Goal: Task Accomplishment & Management: Manage account settings

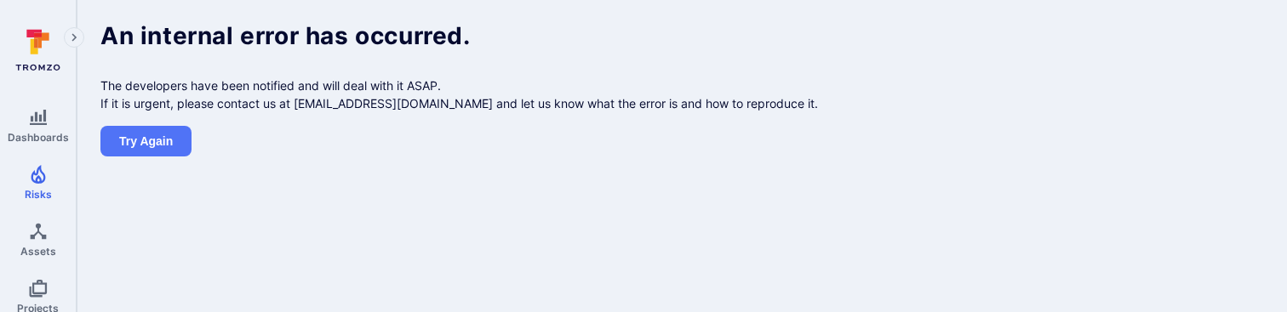
click at [521, 192] on body "Dashboards Risks Assets Projects Automations Search 0 Risks Vulnerabilities Ale…" at bounding box center [643, 156] width 1287 height 312
click at [455, 159] on div "An internal error has occurred. The developers have been notified and will deal…" at bounding box center [682, 90] width 1210 height 180
click at [567, 210] on body "Dashboards Risks Assets Projects Automations Search 0 Risks Vulnerabilities Ale…" at bounding box center [643, 156] width 1287 height 312
click at [34, 46] on icon at bounding box center [36, 43] width 4 height 9
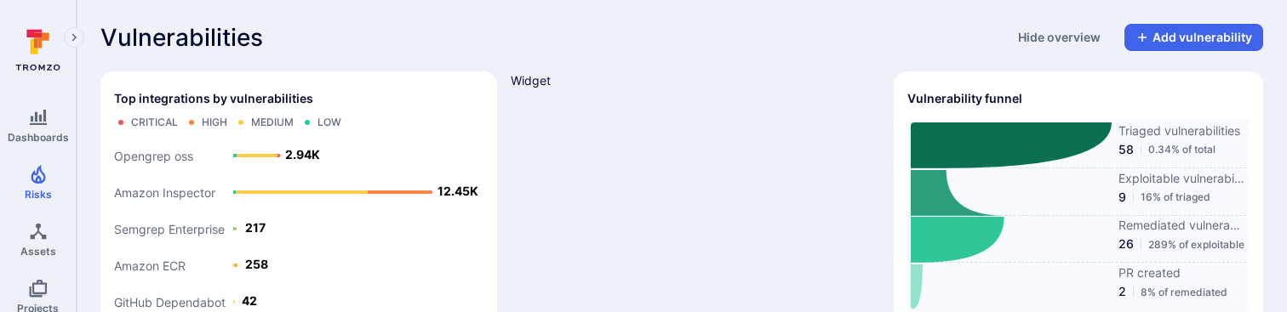
click at [747, 129] on div "Widget" at bounding box center [695, 199] width 369 height 255
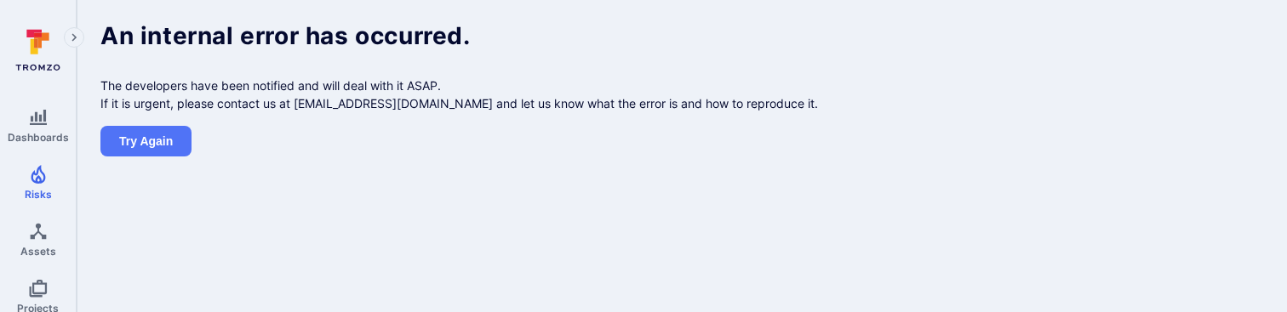
click at [439, 168] on div "An internal error has occurred. The developers have been notified and will deal…" at bounding box center [682, 90] width 1210 height 180
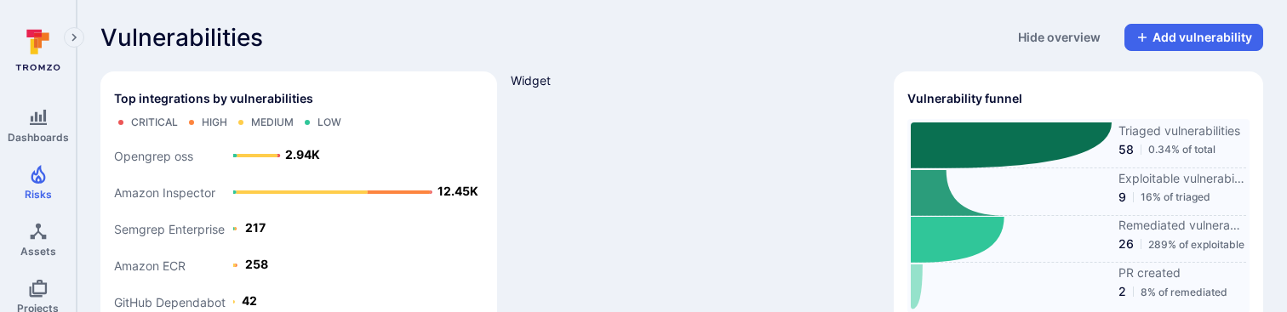
click at [668, 149] on div "Widget" at bounding box center [695, 199] width 369 height 255
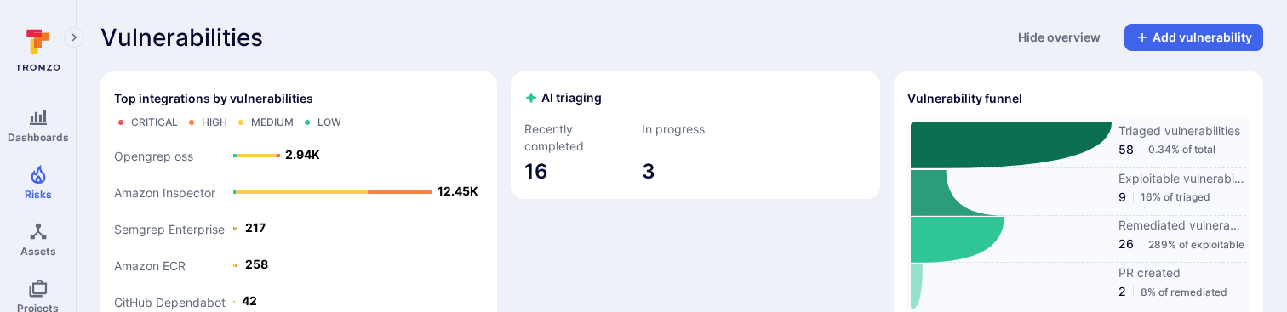
click at [816, 260] on div "AI triaging Recently completed 16 In progress 3" at bounding box center [695, 199] width 369 height 255
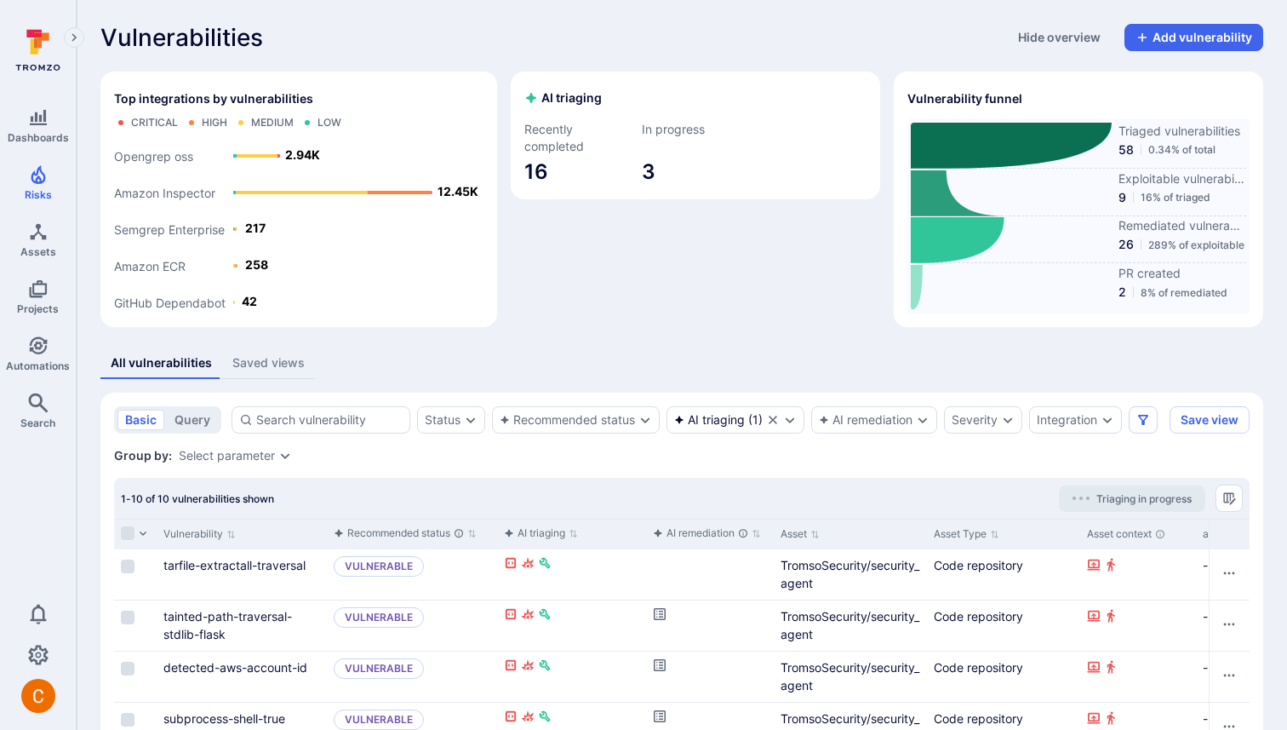
click at [718, 280] on div "AI triaging Recently completed 16 In progress 3" at bounding box center [695, 199] width 369 height 255
click at [713, 260] on div "AI triaging Recently completed 16 In progress 3" at bounding box center [695, 199] width 369 height 255
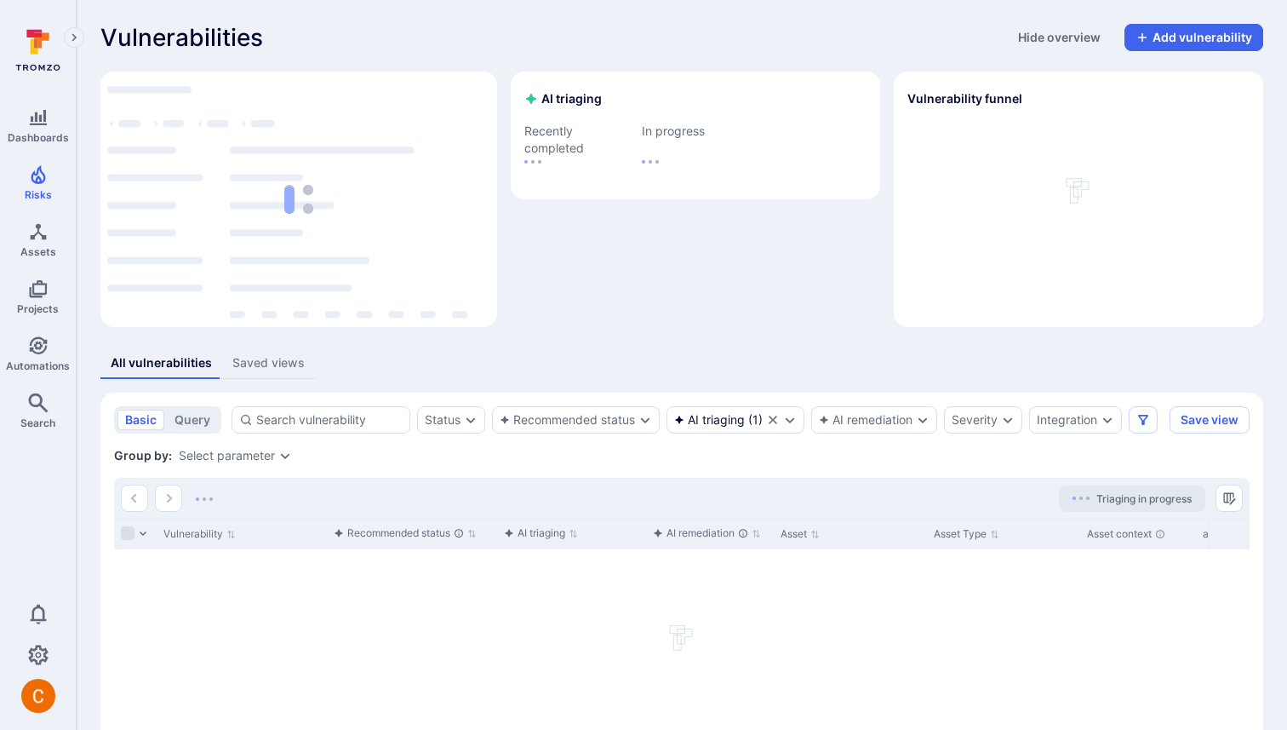
click at [735, 296] on div "AI triaging Recently completed In progress" at bounding box center [695, 199] width 369 height 255
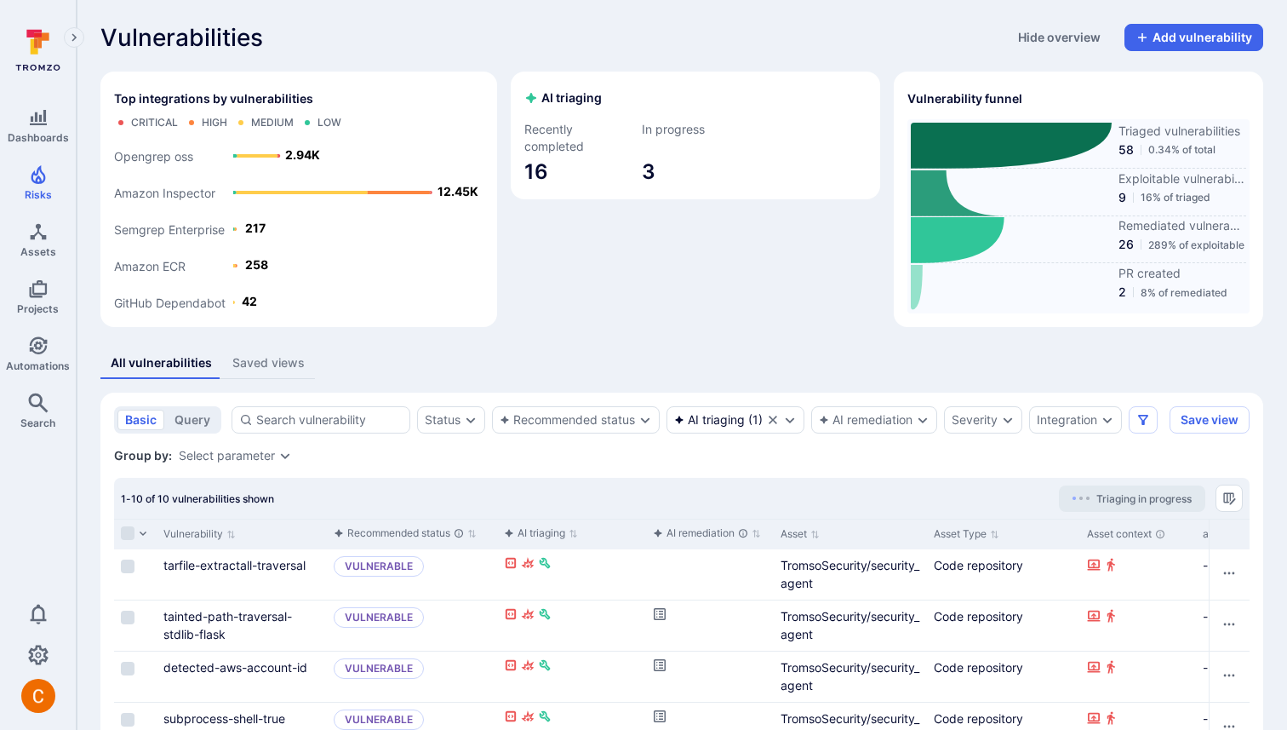
click at [702, 234] on div "AI triaging Recently completed 16 In progress 3" at bounding box center [695, 199] width 369 height 255
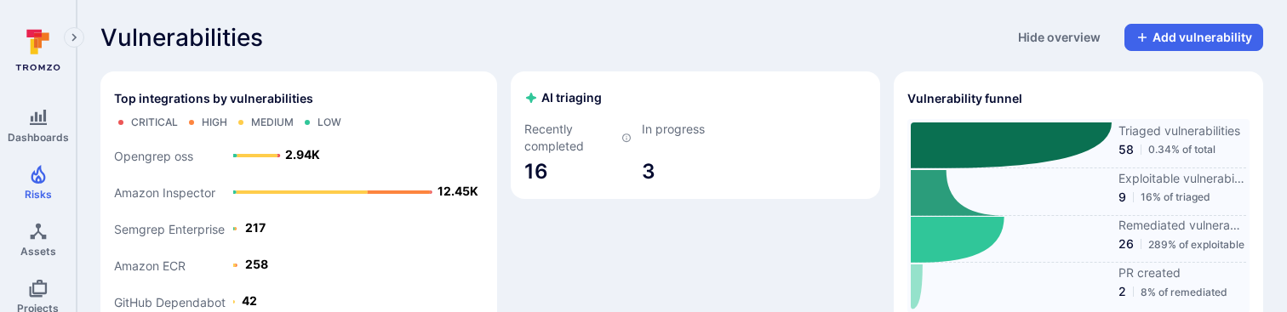
click at [564, 47] on div "Vulnerabilities Hide overview Add vulnerability" at bounding box center [681, 37] width 1163 height 27
click at [588, 76] on section "AI triaging Recently completed 16 In progress 3" at bounding box center [695, 136] width 369 height 128
click at [740, 203] on div "AI triaging Recently completed 16 In progress 3" at bounding box center [695, 199] width 369 height 255
click at [663, 95] on div "AI triaging" at bounding box center [695, 98] width 342 height 26
click at [609, 240] on div "AI triaging Recently completed 16 In progress 3" at bounding box center [695, 199] width 369 height 255
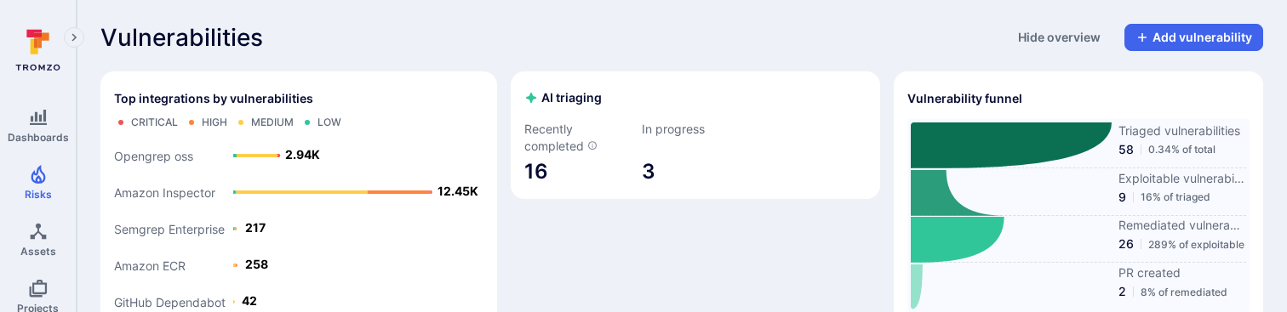
click at [619, 30] on div "Vulnerabilities Hide overview Add vulnerability" at bounding box center [681, 37] width 1163 height 27
click at [601, 217] on div "AI triaging Recently completed 16 In progress 3" at bounding box center [695, 199] width 369 height 255
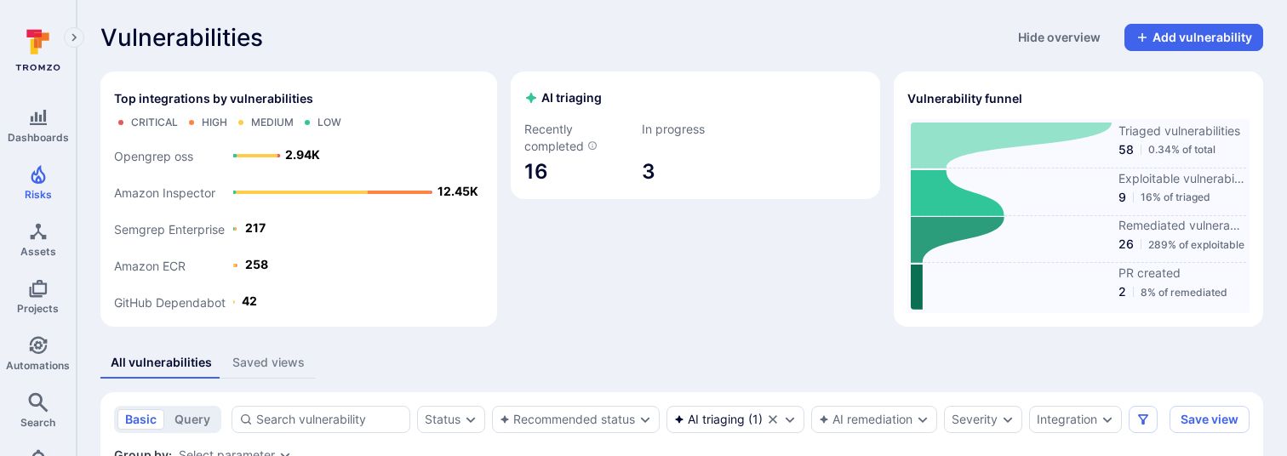
click at [484, 264] on div "Top integrations by vulnerabilities Critical High Medium Low GitHub Dependabot …" at bounding box center [298, 199] width 397 height 255
click at [443, 26] on div "Vulnerabilities Hide overview Add vulnerability" at bounding box center [681, 37] width 1163 height 27
click at [638, 34] on div "Vulnerabilities Hide overview Add vulnerability" at bounding box center [681, 37] width 1163 height 27
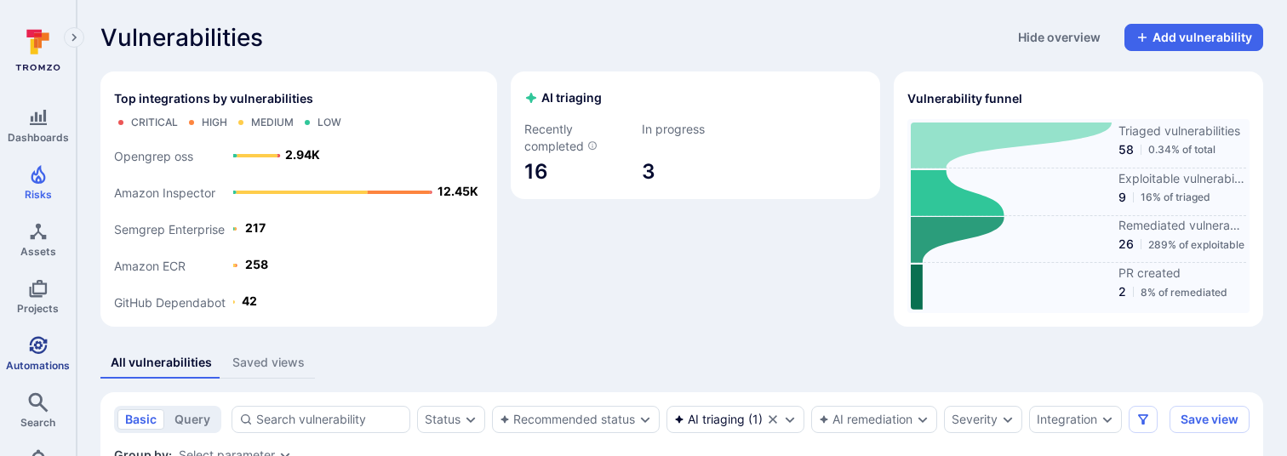
scroll to position [100, 0]
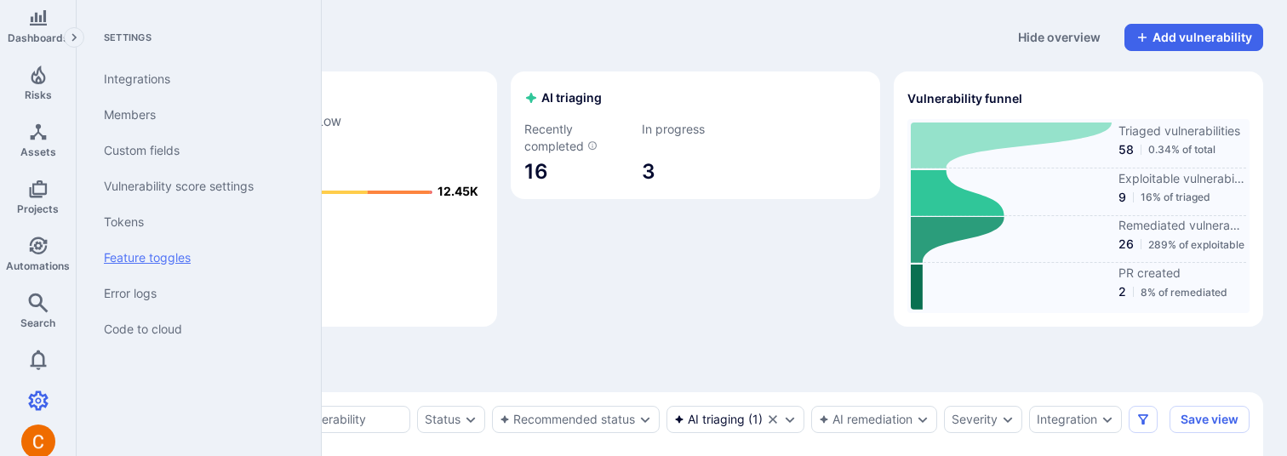
click at [146, 257] on link "Feature toggles" at bounding box center [195, 258] width 210 height 36
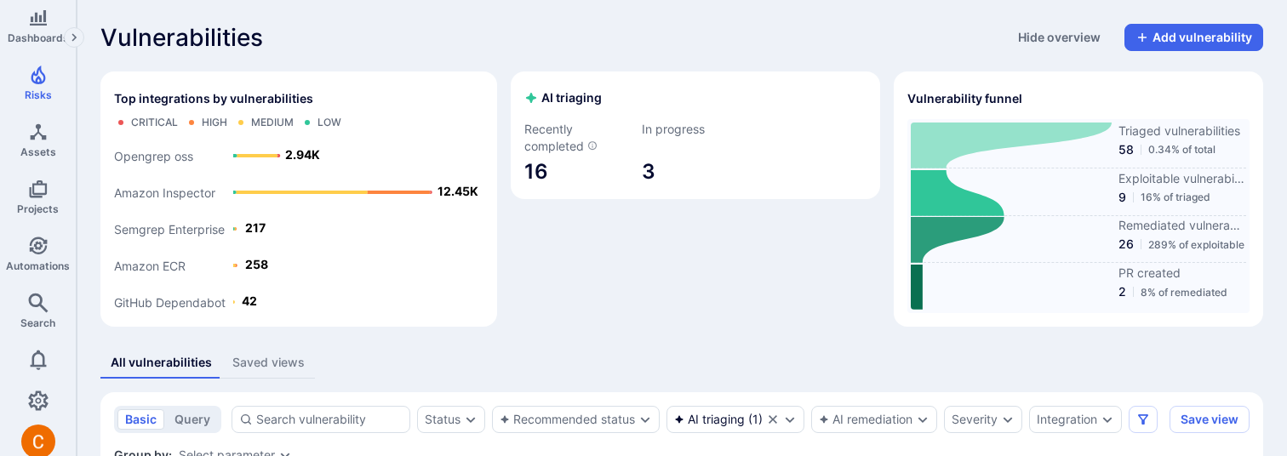
click at [643, 246] on div "AI triaging Recently completed 16 In progress 3" at bounding box center [695, 199] width 369 height 255
click at [599, 226] on div "AI triaging Recently completed 16 In progress 3" at bounding box center [695, 199] width 369 height 255
click at [704, 42] on div "Vulnerabilities Hide overview Add vulnerability" at bounding box center [681, 37] width 1163 height 27
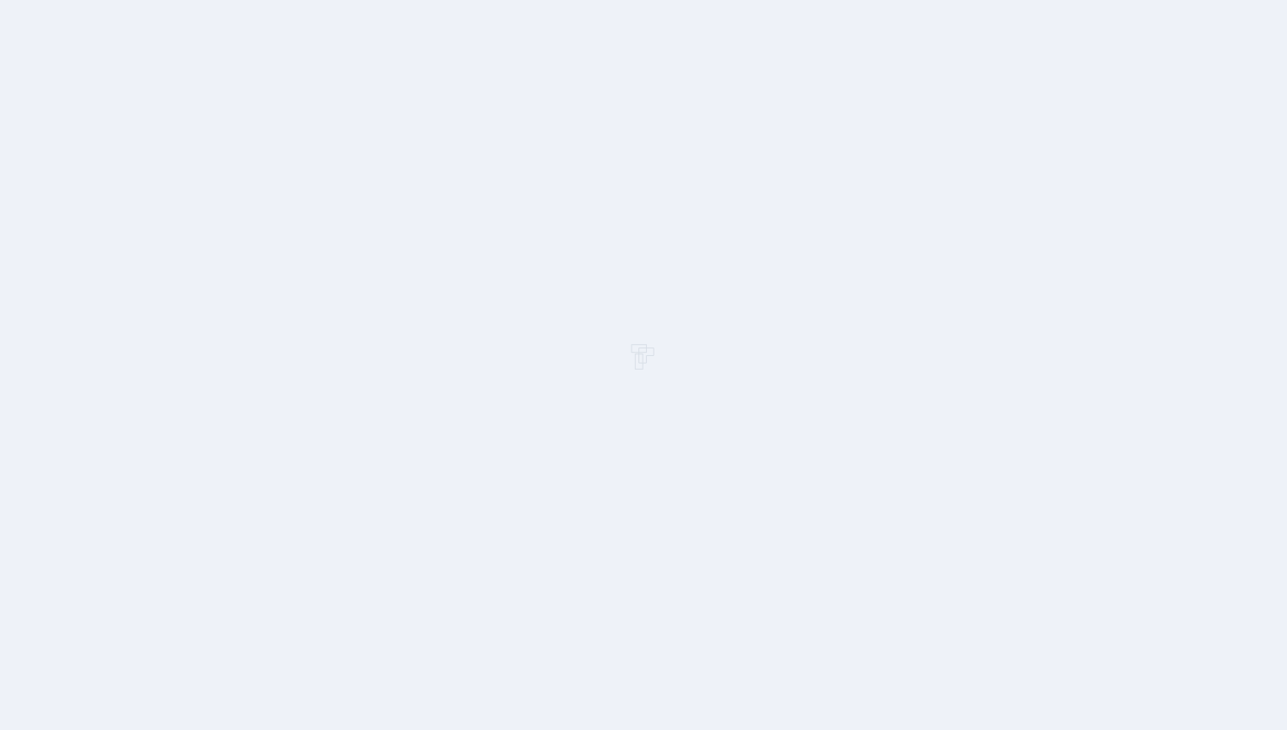
click at [497, 96] on body at bounding box center [643, 365] width 1287 height 730
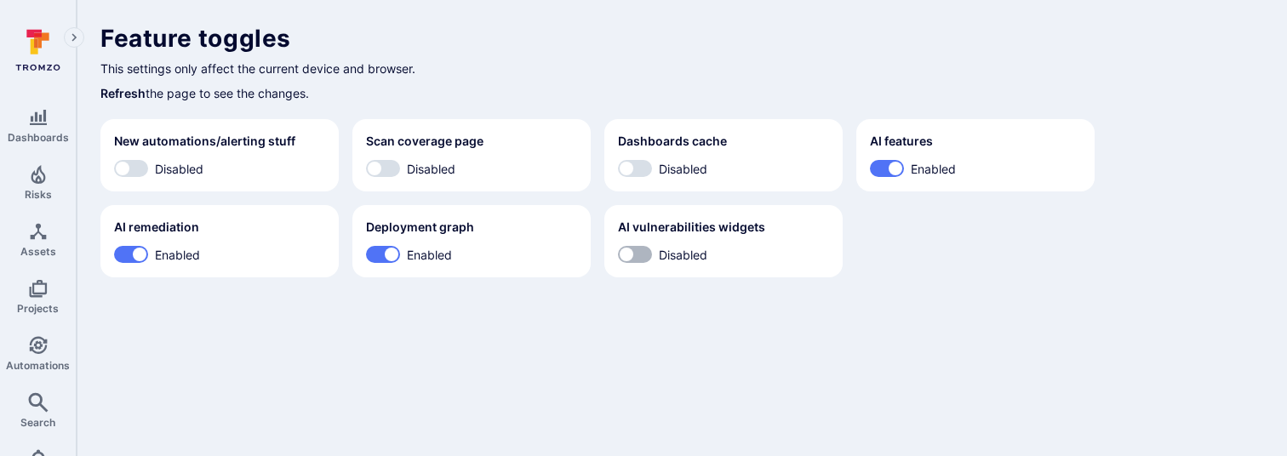
click at [634, 255] on input "Disabled" at bounding box center [626, 254] width 51 height 17
checkbox input "true"
click at [647, 67] on p "This settings only affect the current device and browser." at bounding box center [681, 69] width 1163 height 18
click at [534, 82] on div "Feature toggles This settings only affect the current device and browser. Refre…" at bounding box center [681, 63] width 1163 height 78
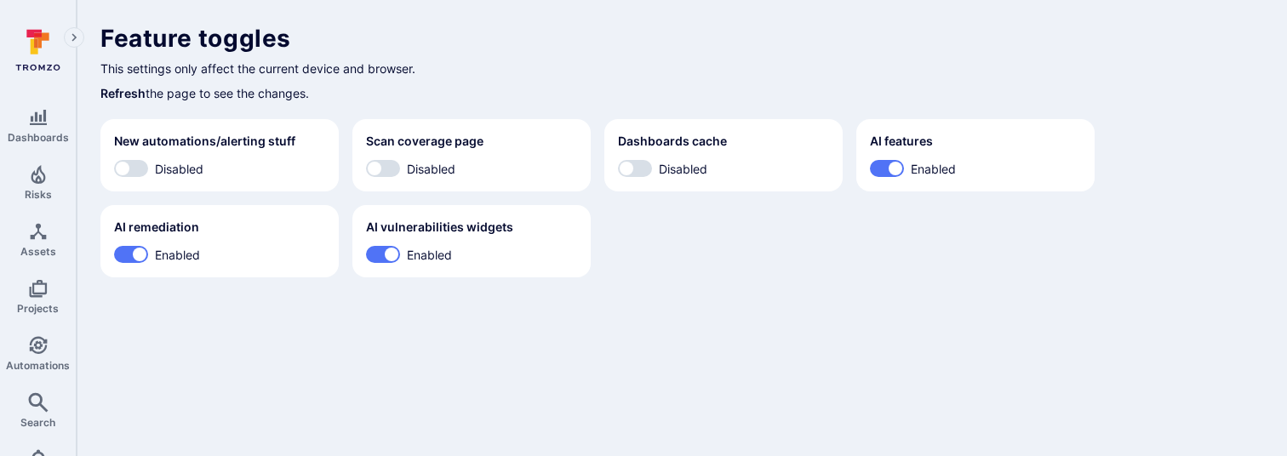
click at [565, 251] on label "Enabled" at bounding box center [471, 255] width 211 height 18
click at [417, 251] on input "Enabled" at bounding box center [391, 254] width 51 height 17
click at [565, 251] on label "Disabled" at bounding box center [471, 255] width 211 height 18
click at [400, 251] on input "Disabled" at bounding box center [374, 254] width 51 height 17
checkbox input "true"
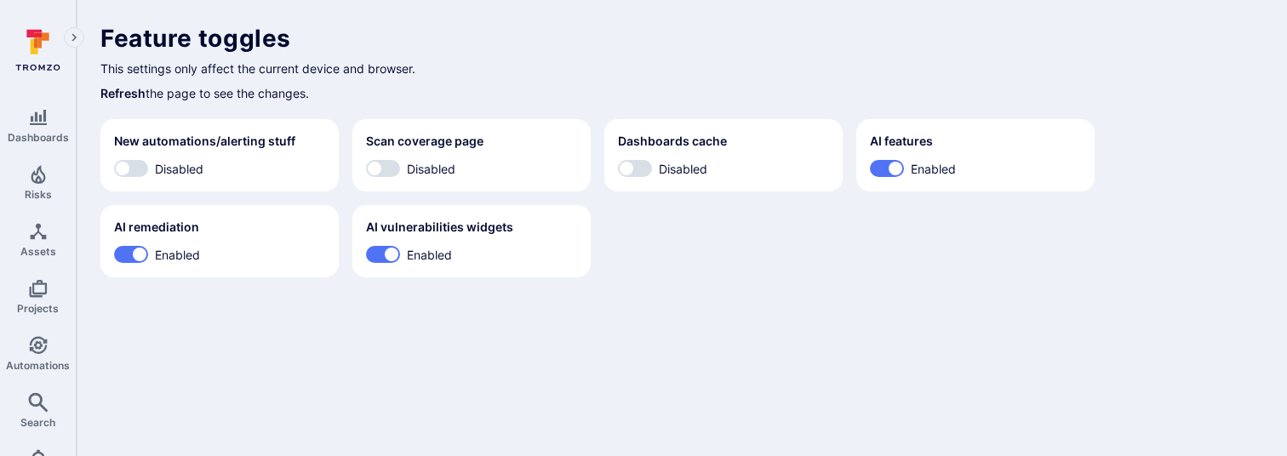
click at [632, 257] on div "New automations/alerting stuff Disabled Scan coverage page Disabled Dashboards …" at bounding box center [681, 198] width 1163 height 158
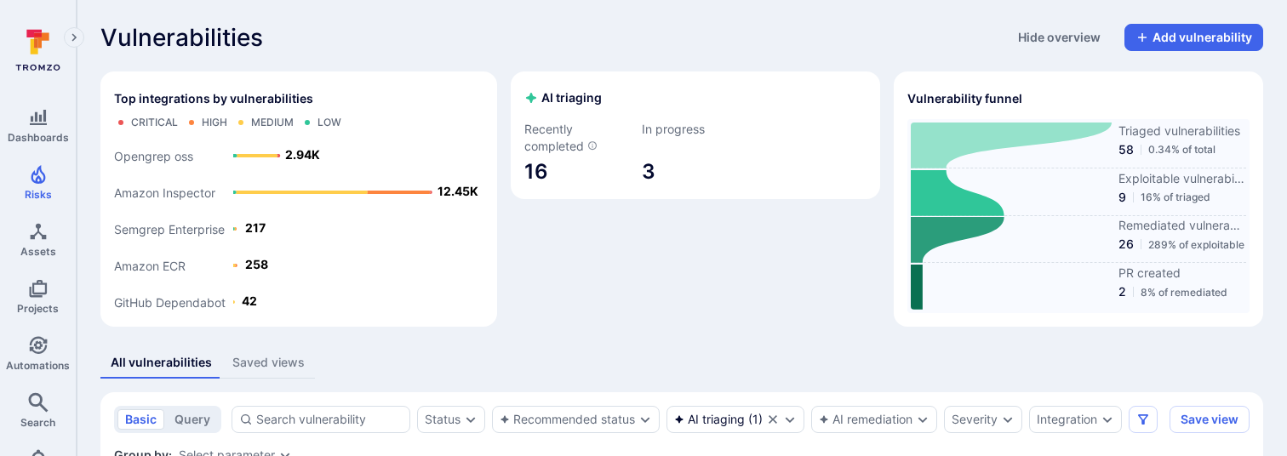
click at [765, 26] on div "Vulnerabilities Hide overview Add vulnerability" at bounding box center [681, 37] width 1163 height 27
